Goal: Task Accomplishment & Management: Use online tool/utility

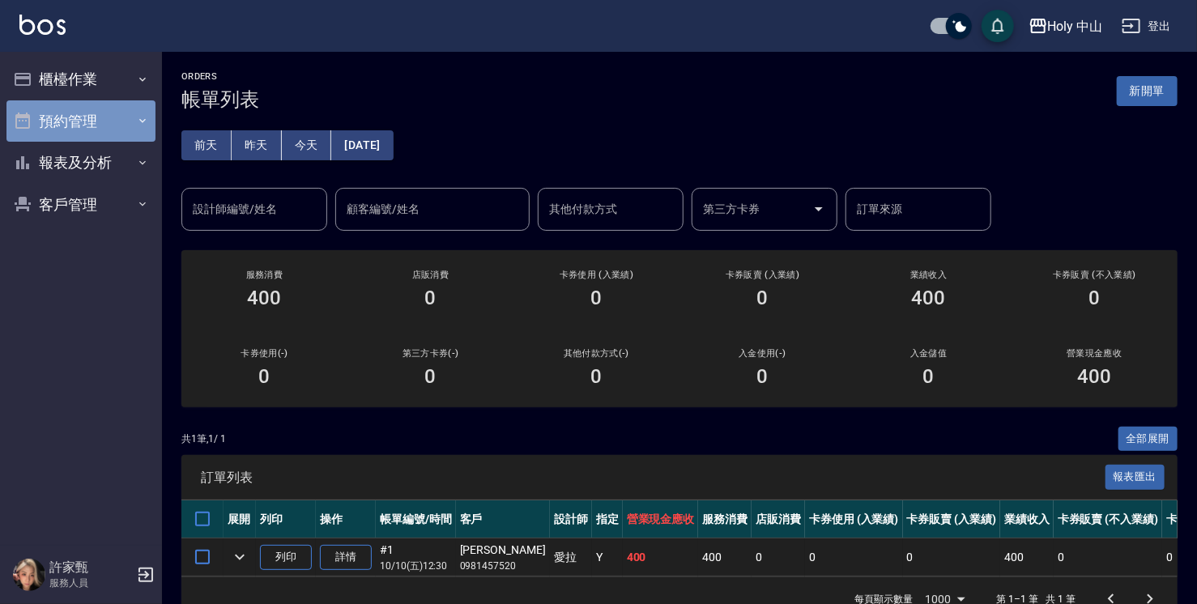
click at [45, 105] on button "預約管理" at bounding box center [80, 121] width 149 height 42
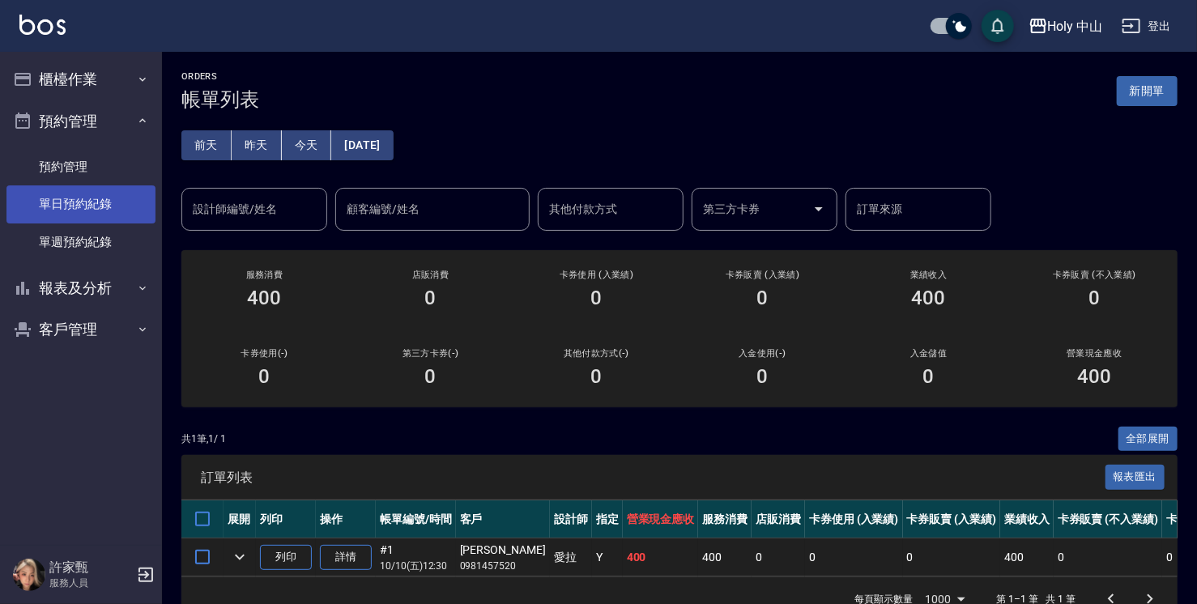
click at [113, 205] on link "單日預約紀錄" at bounding box center [80, 203] width 149 height 37
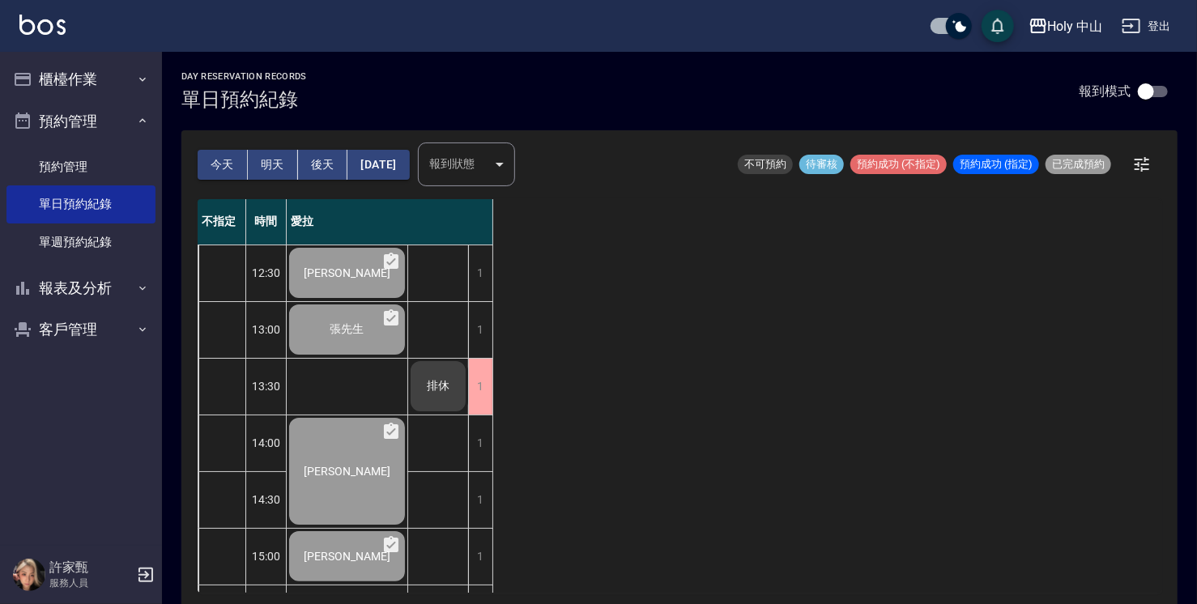
click at [334, 168] on button "後天" at bounding box center [323, 165] width 50 height 30
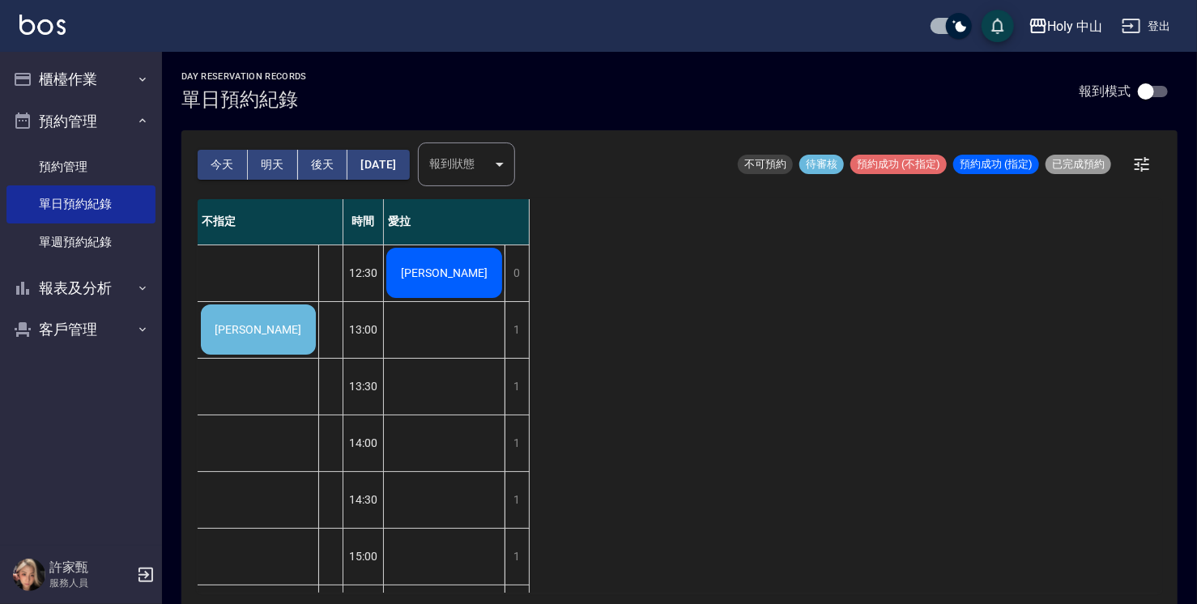
click at [289, 330] on div "[PERSON_NAME]" at bounding box center [258, 329] width 120 height 55
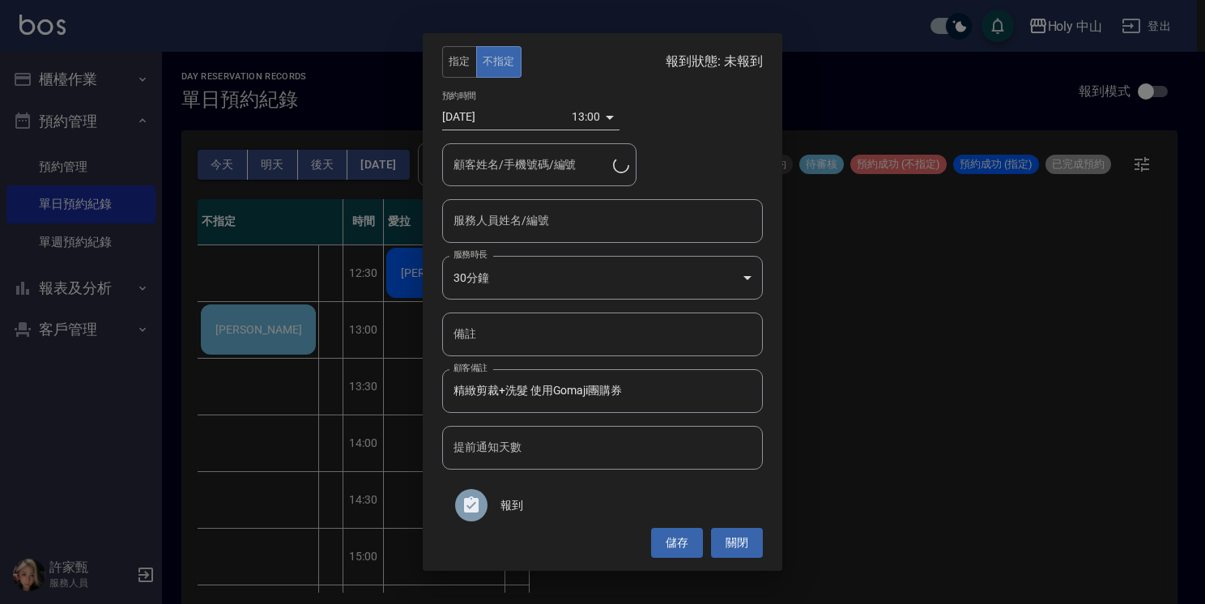
type input "[PERSON_NAME]/0921891466/"
click at [625, 219] on input "服務人員姓名/編號" at bounding box center [602, 220] width 306 height 28
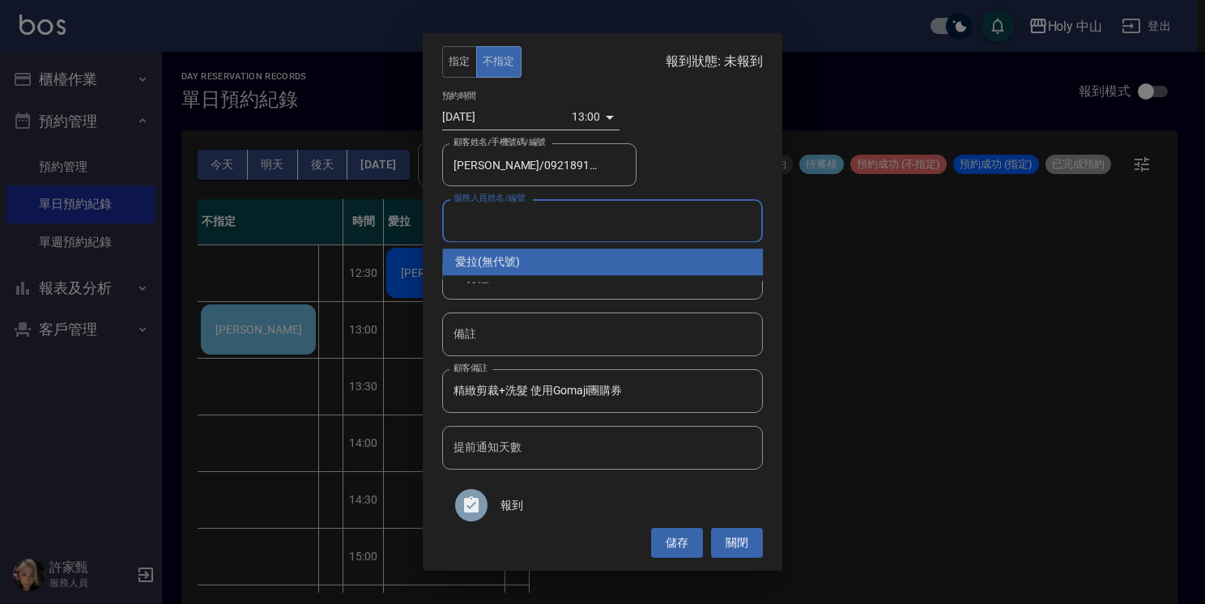
click at [581, 264] on div "愛拉 (無代號)" at bounding box center [602, 262] width 321 height 27
type input "愛拉(無代號)"
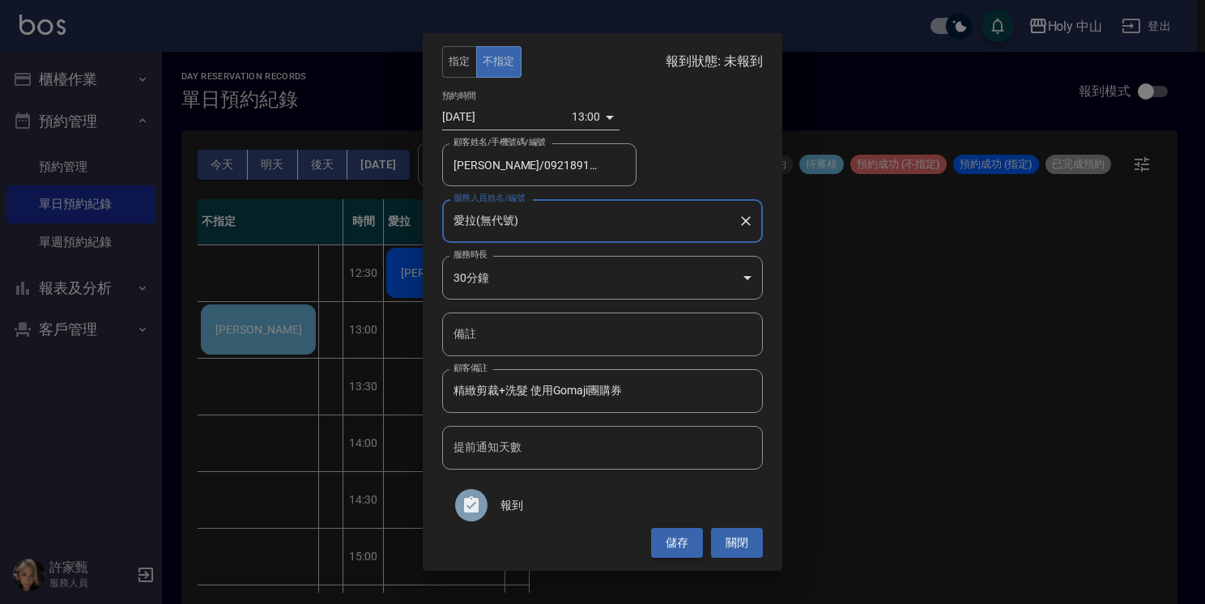
click at [663, 542] on button "儲存" at bounding box center [677, 543] width 52 height 30
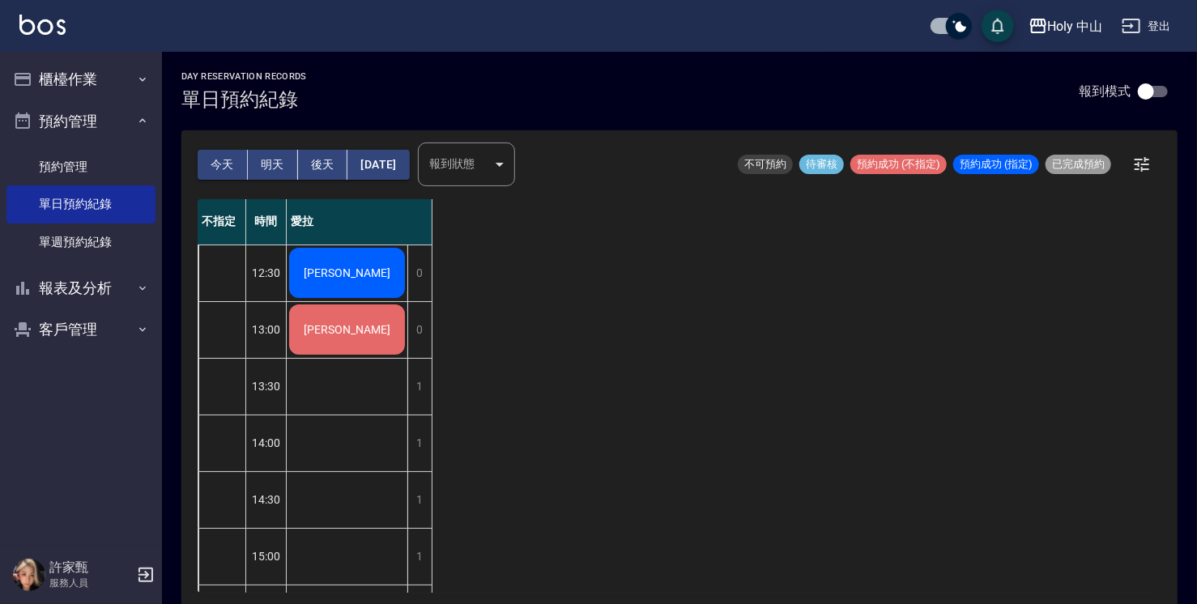
click at [271, 171] on button "明天" at bounding box center [273, 165] width 50 height 30
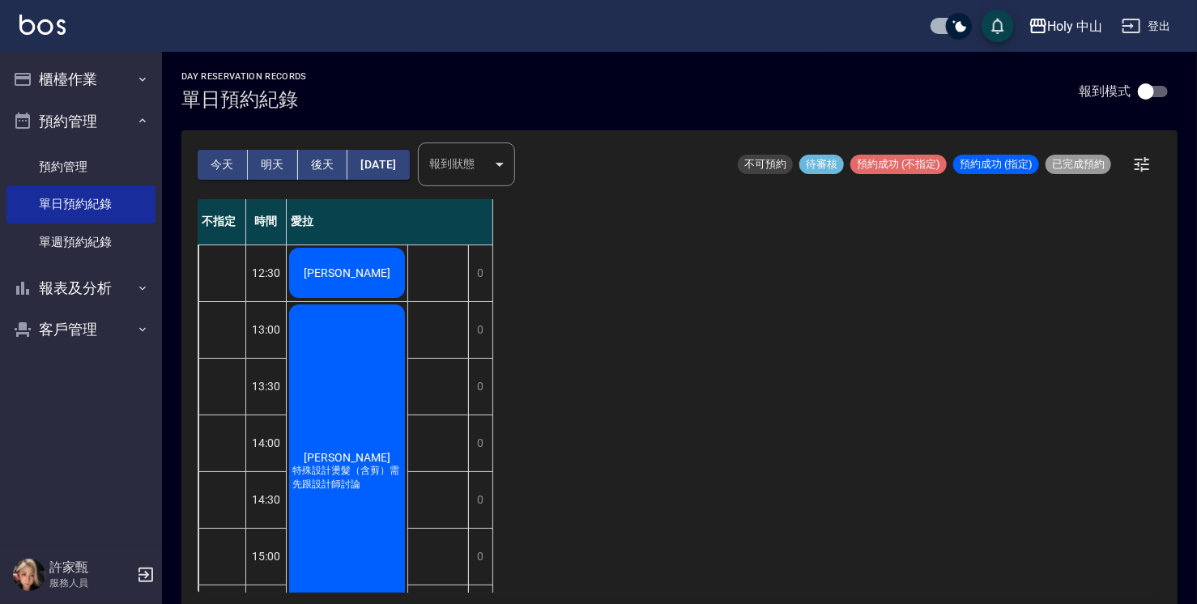
click at [221, 168] on button "今天" at bounding box center [223, 165] width 50 height 30
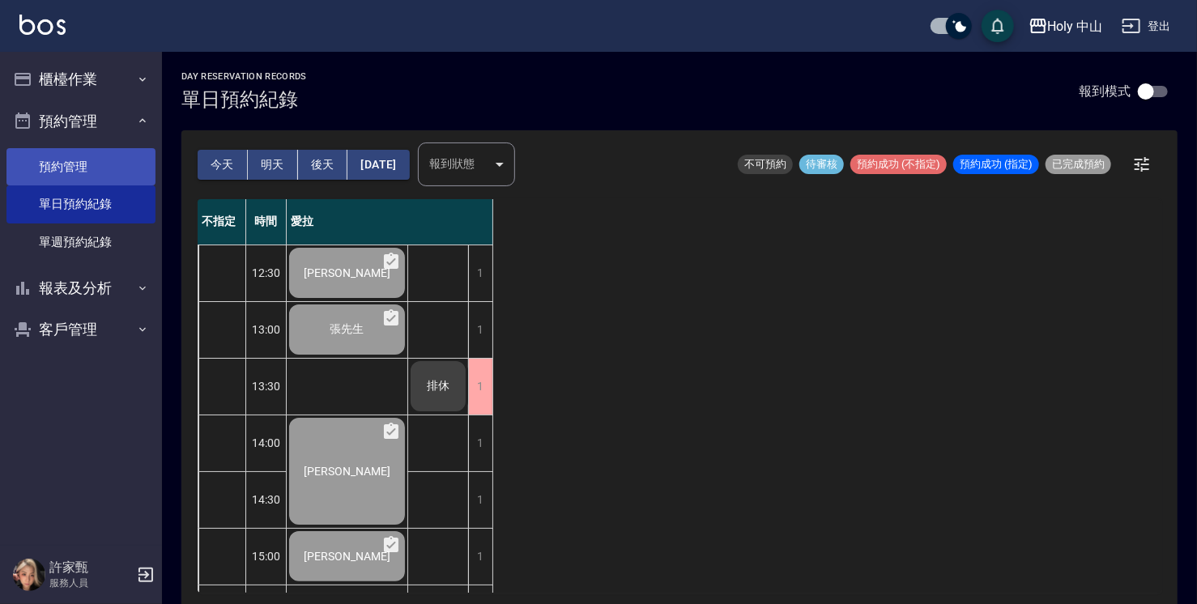
click at [100, 167] on link "預約管理" at bounding box center [80, 166] width 149 height 37
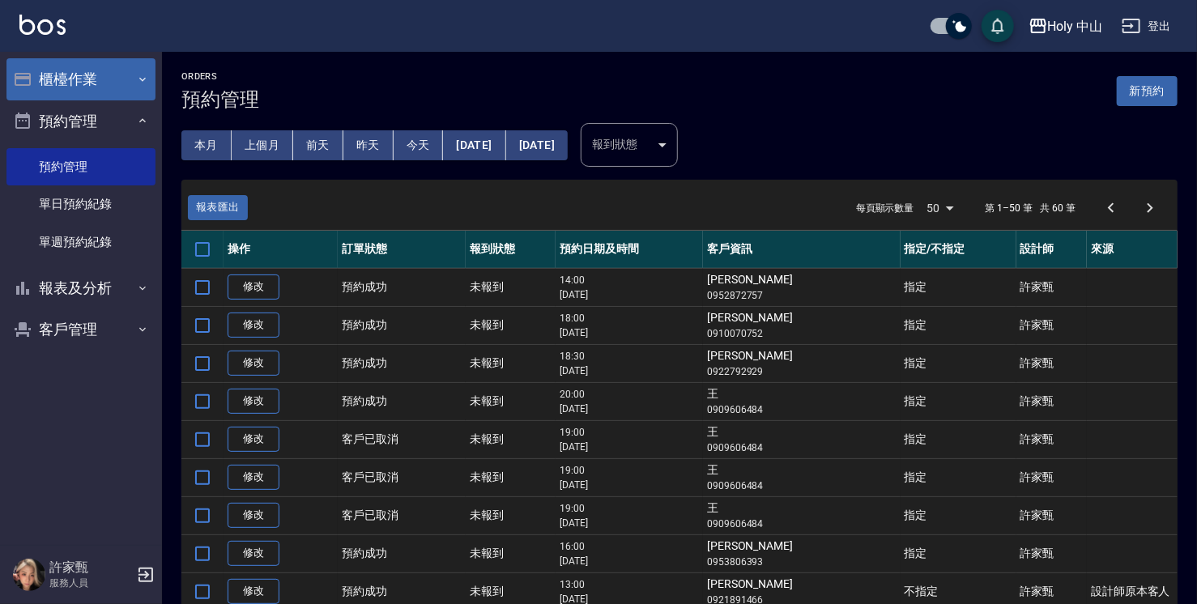
click at [143, 84] on icon "button" at bounding box center [142, 79] width 13 height 13
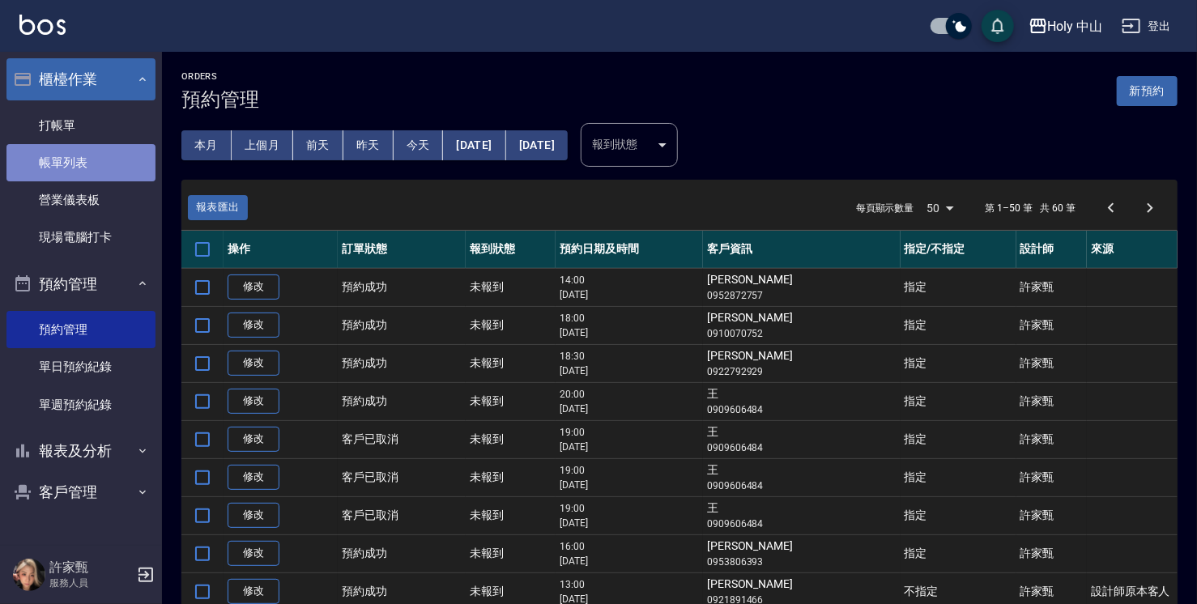
click at [96, 162] on link "帳單列表" at bounding box center [80, 162] width 149 height 37
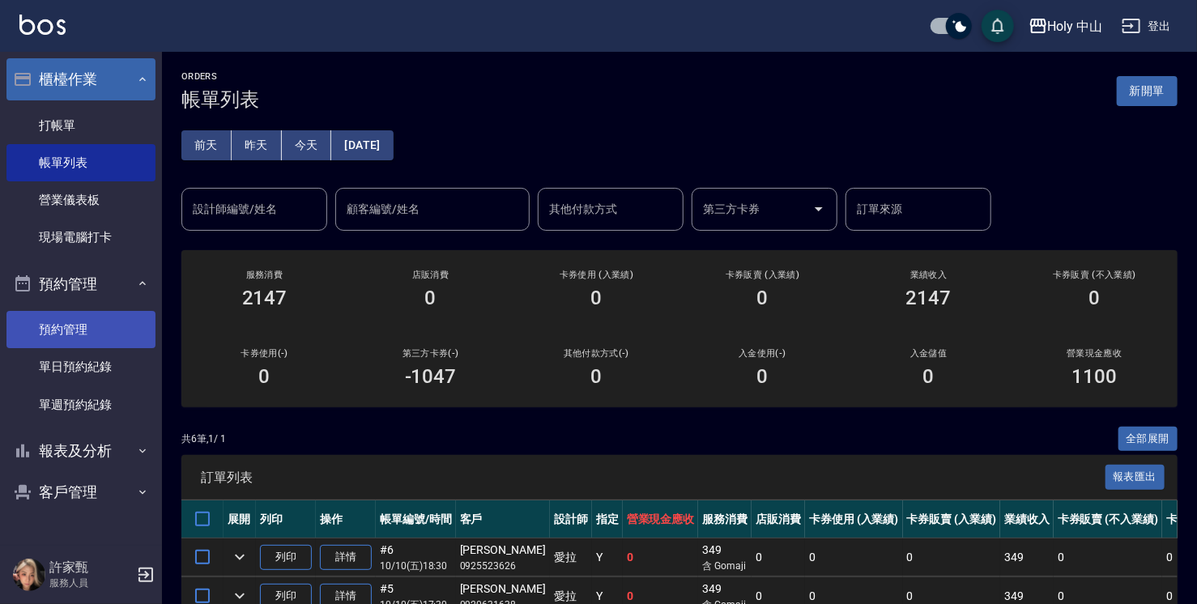
click at [35, 323] on link "預約管理" at bounding box center [80, 329] width 149 height 37
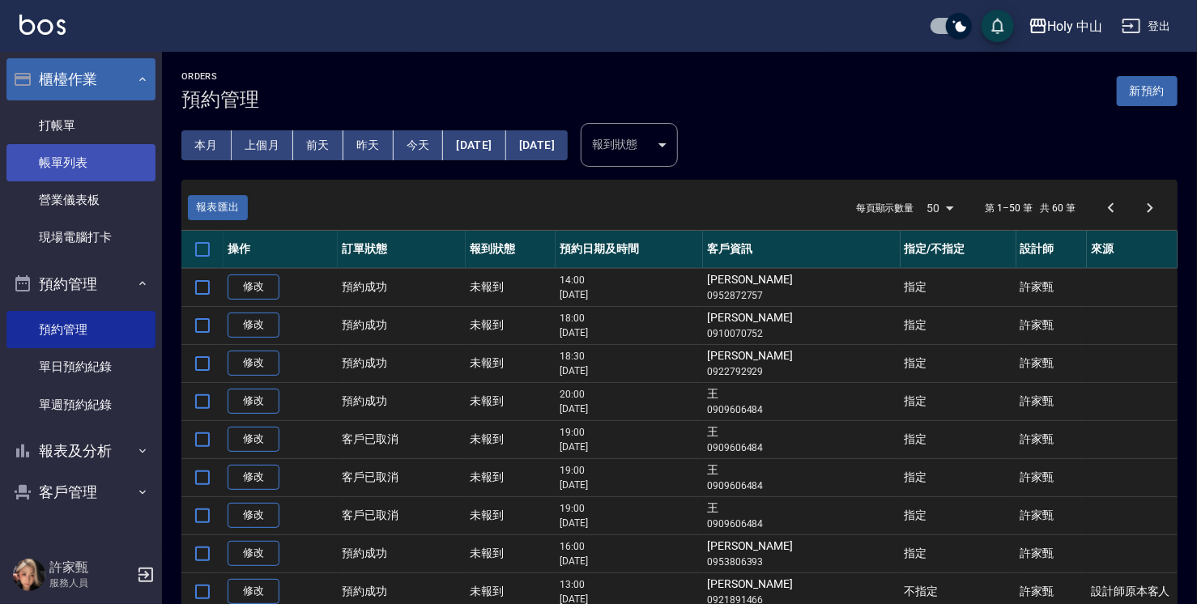
click at [120, 172] on link "帳單列表" at bounding box center [80, 162] width 149 height 37
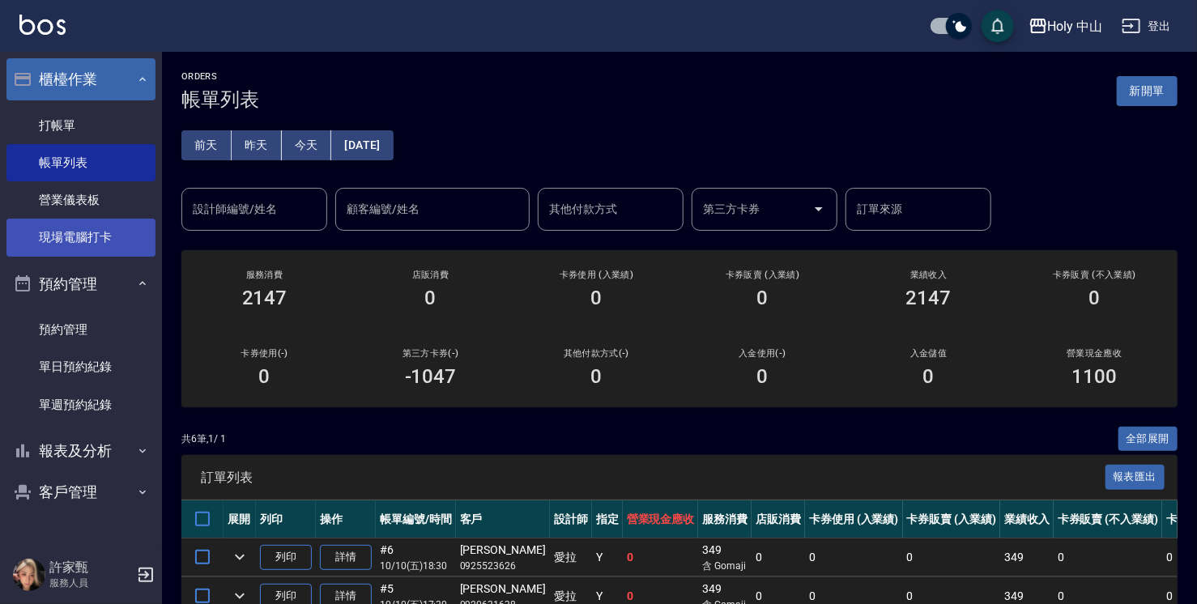
click at [123, 245] on link "現場電腦打卡" at bounding box center [80, 237] width 149 height 37
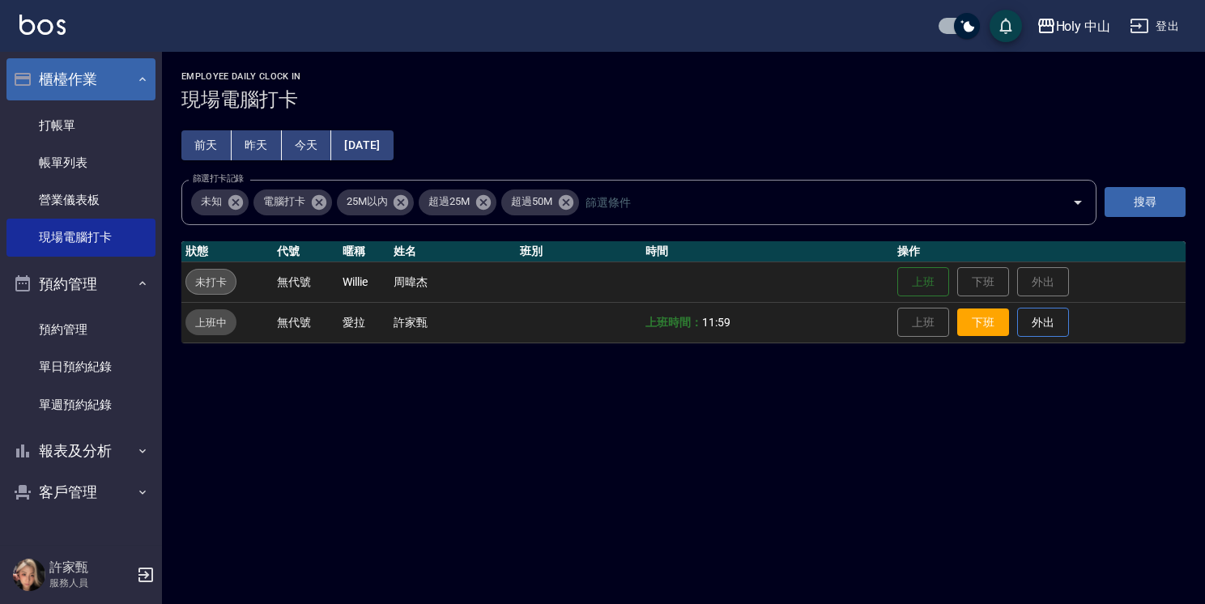
click at [976, 324] on button "下班" at bounding box center [983, 323] width 52 height 28
